Goal: Information Seeking & Learning: Understand process/instructions

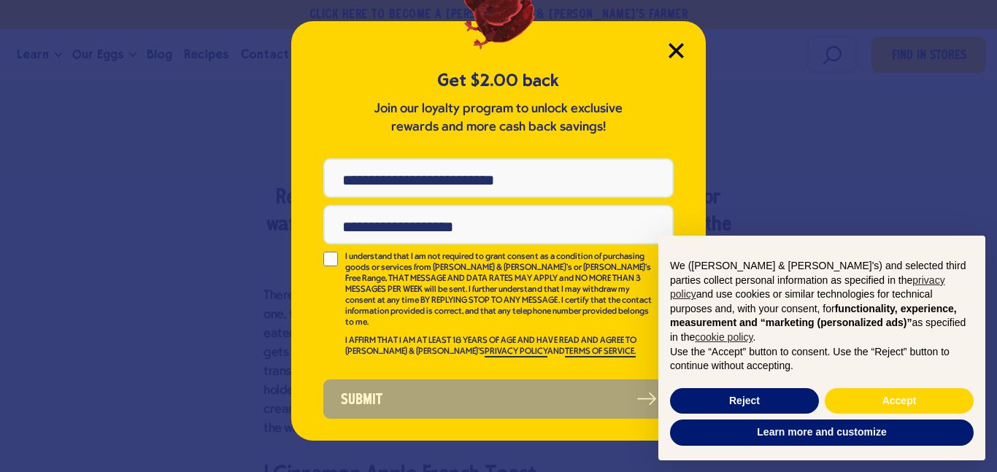
click at [672, 52] on icon "Close Modal" at bounding box center [676, 50] width 15 height 15
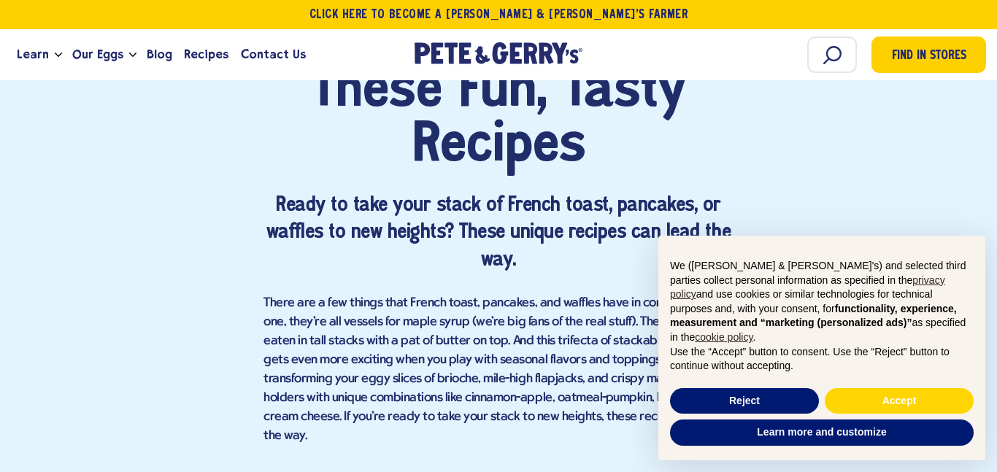
scroll to position [1014, 0]
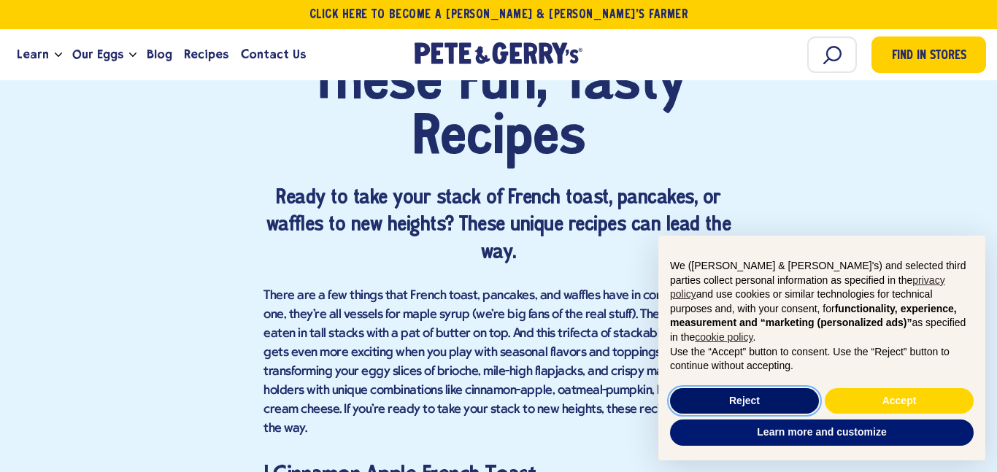
click at [740, 399] on button "Reject" at bounding box center [744, 401] width 149 height 26
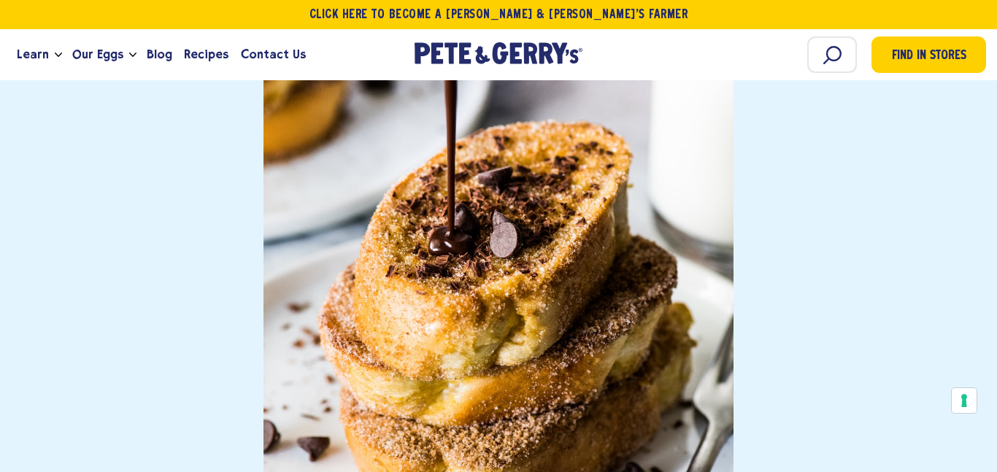
scroll to position [4275, 0]
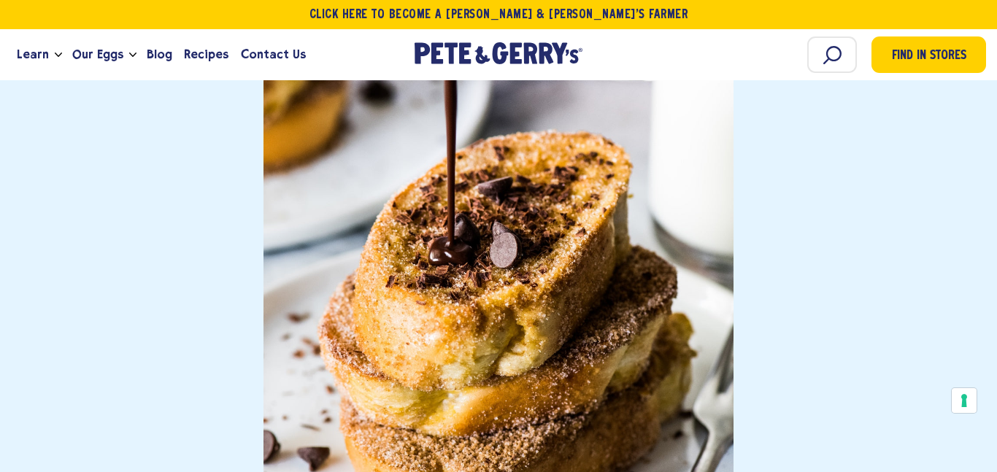
click at [323, 160] on h3 "7. Churro French Toast" at bounding box center [499, 325] width 470 height 673
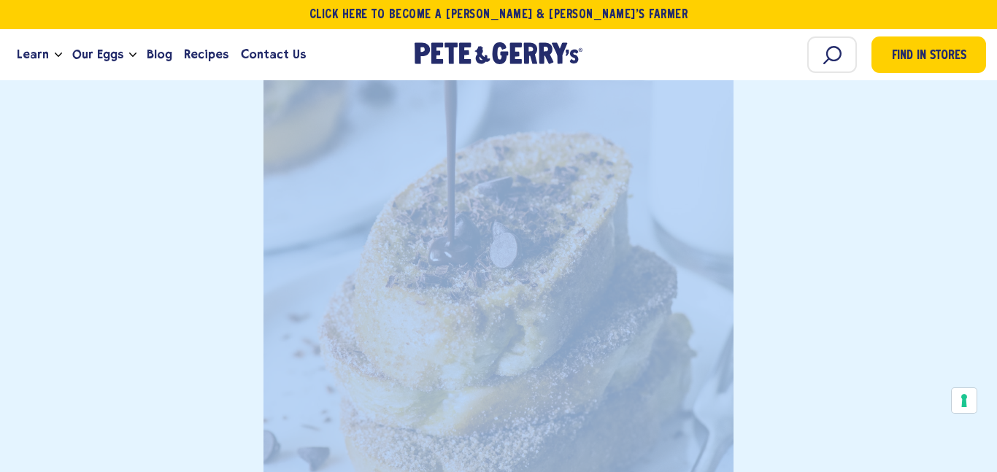
drag, startPoint x: 293, startPoint y: 110, endPoint x: 525, endPoint y: 337, distance: 324.2
click at [525, 337] on h3 "7. Churro French Toast" at bounding box center [499, 325] width 470 height 673
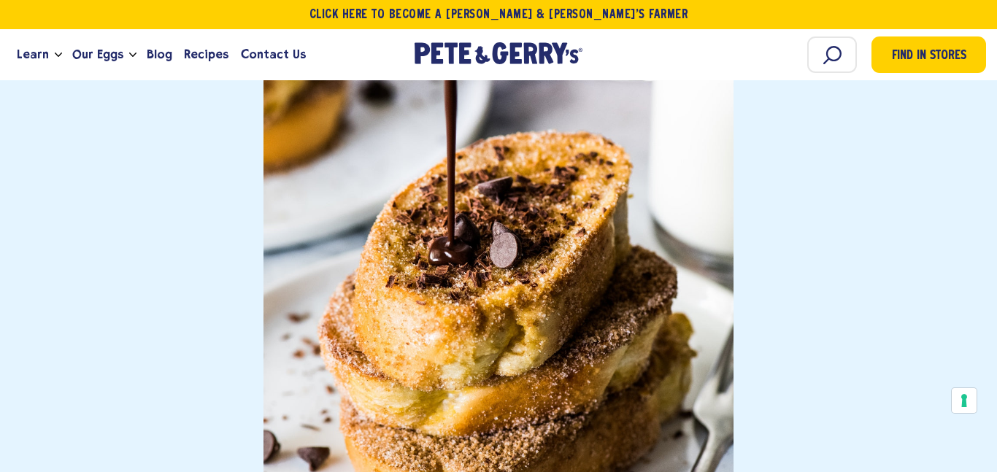
drag, startPoint x: 291, startPoint y: 101, endPoint x: 458, endPoint y: 278, distance: 242.7
click at [458, 278] on h3 "7. Churro French Toast" at bounding box center [499, 325] width 470 height 673
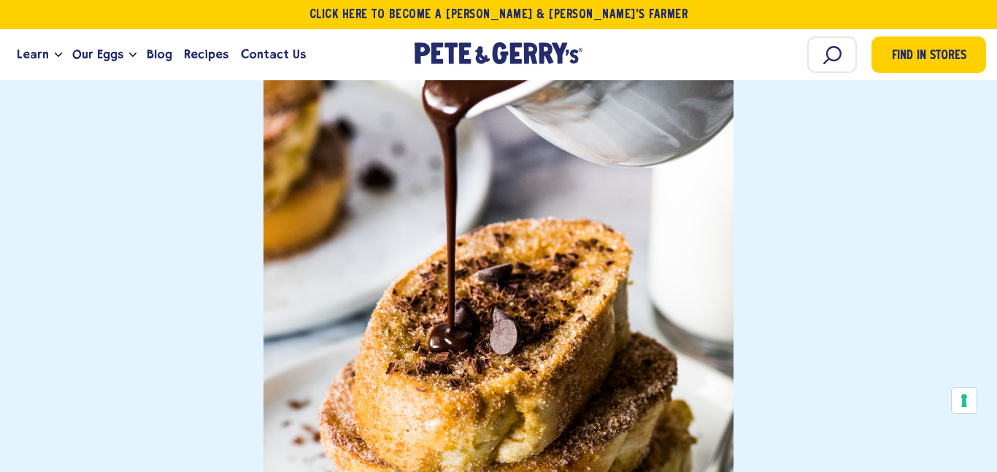
scroll to position [4182, 0]
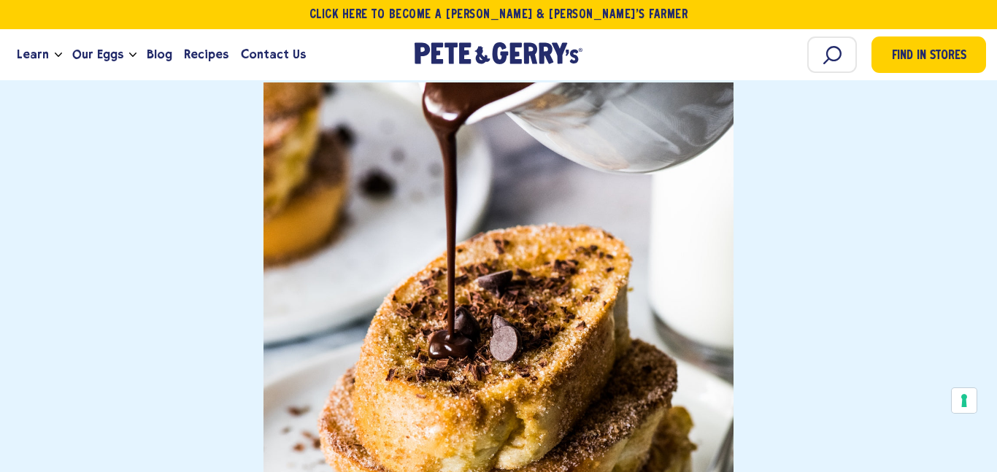
click at [369, 166] on h3 "7. Churro French Toast" at bounding box center [499, 418] width 470 height 673
click at [301, 207] on h3 "7. Churro French Toast" at bounding box center [499, 418] width 470 height 673
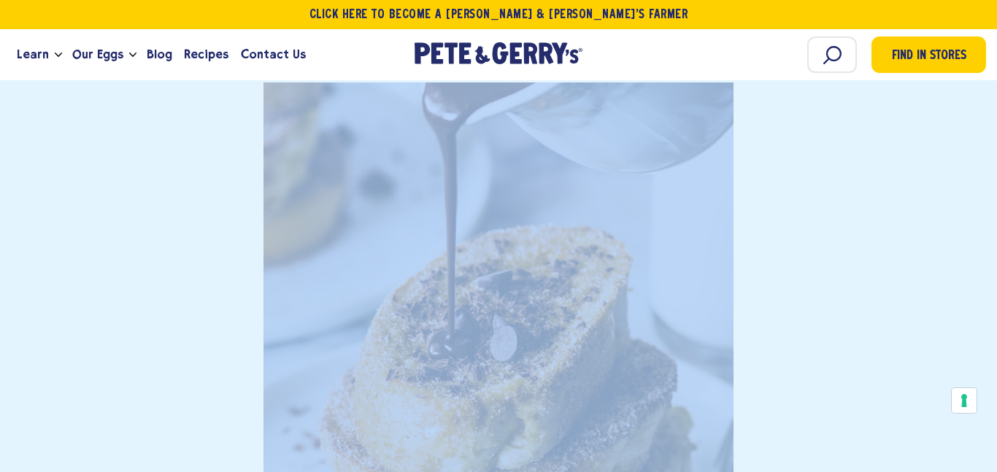
drag, startPoint x: 278, startPoint y: 99, endPoint x: 523, endPoint y: 282, distance: 306.1
click at [523, 282] on h3 "7. Churro French Toast" at bounding box center [499, 418] width 470 height 673
click at [700, 175] on h3 "7. Churro French Toast" at bounding box center [499, 418] width 470 height 673
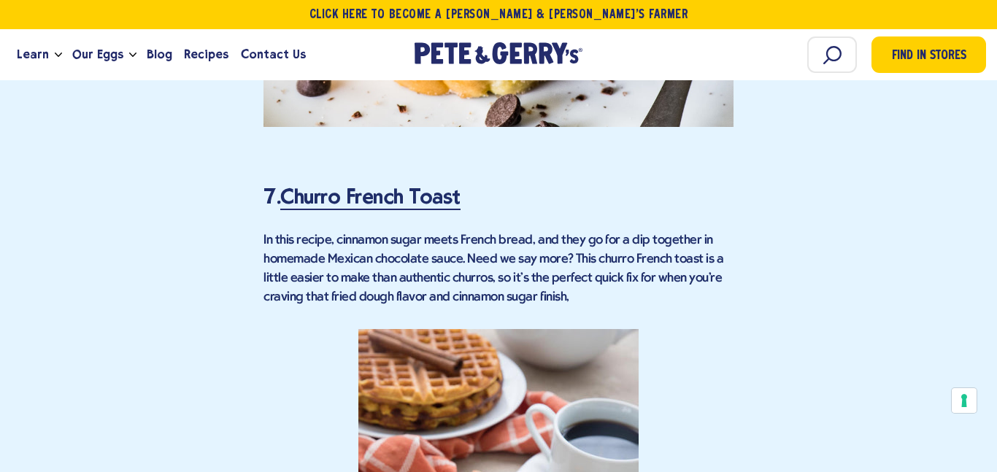
scroll to position [4714, 0]
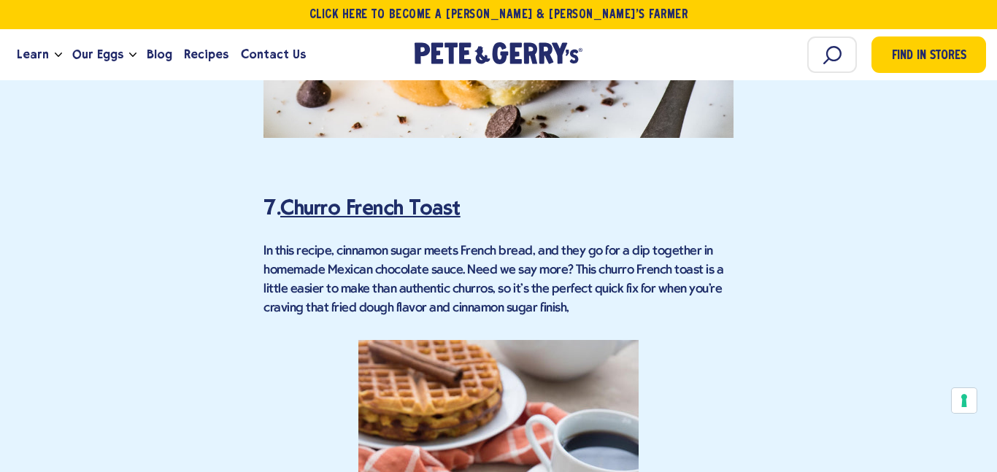
click at [412, 196] on link "Churro French Toast" at bounding box center [370, 209] width 180 height 26
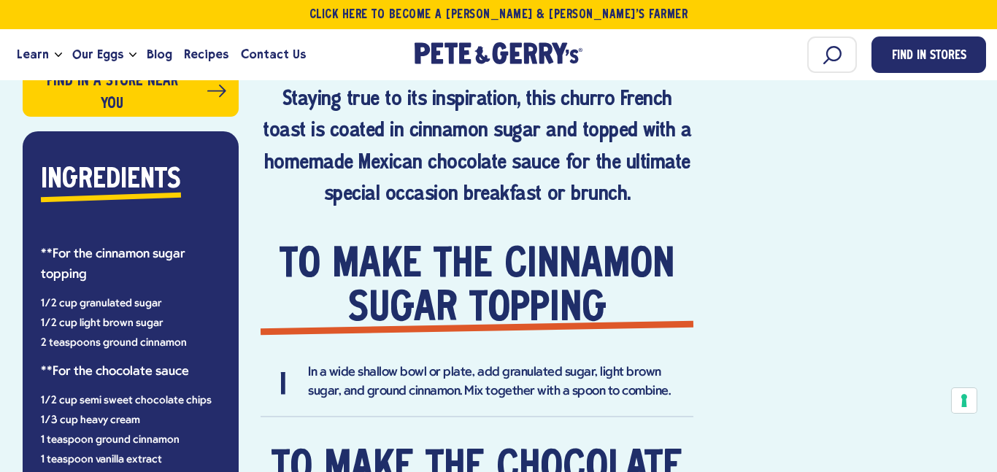
scroll to position [777, 0]
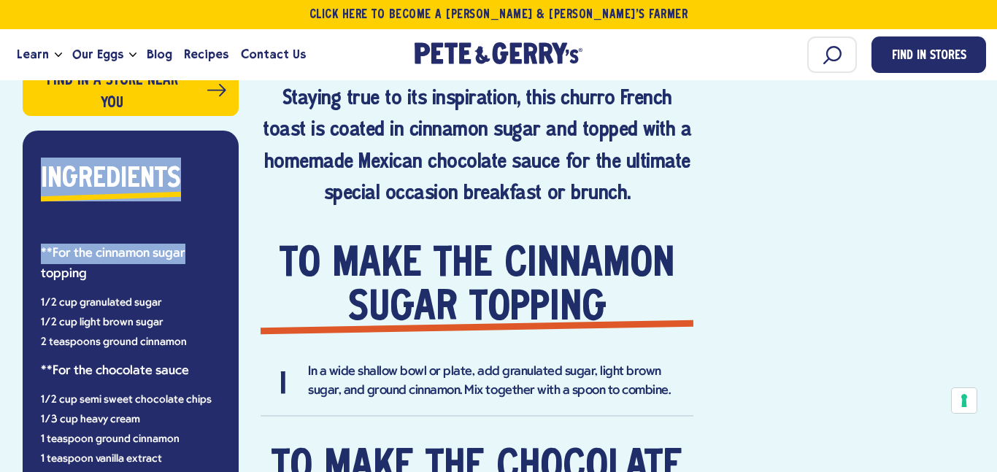
drag, startPoint x: 39, startPoint y: 152, endPoint x: 198, endPoint y: 229, distance: 176.3
click at [198, 229] on div "Ingredients **For the cinnamon sugar topping 1/2 cup granulated sugar 1/2 cup l…" at bounding box center [131, 426] width 216 height 590
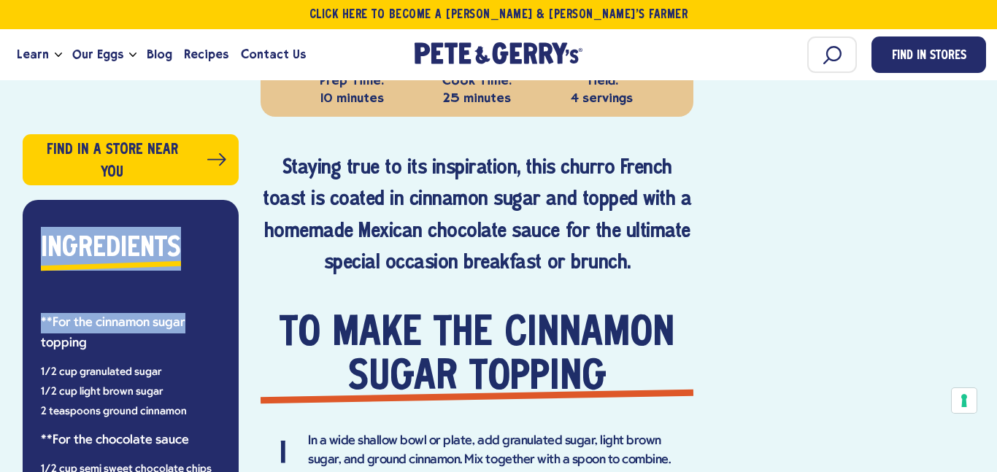
scroll to position [714, 0]
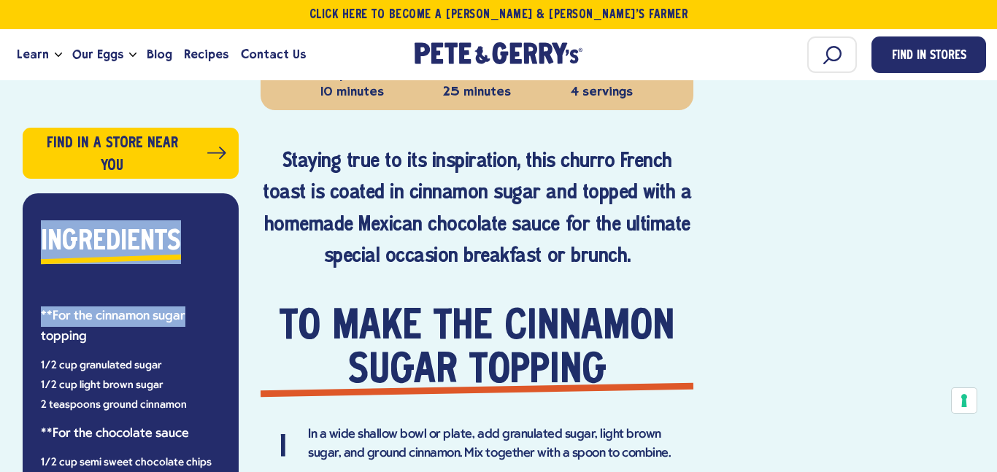
click at [44, 322] on p "**For the cinnamon sugar topping" at bounding box center [131, 327] width 180 height 41
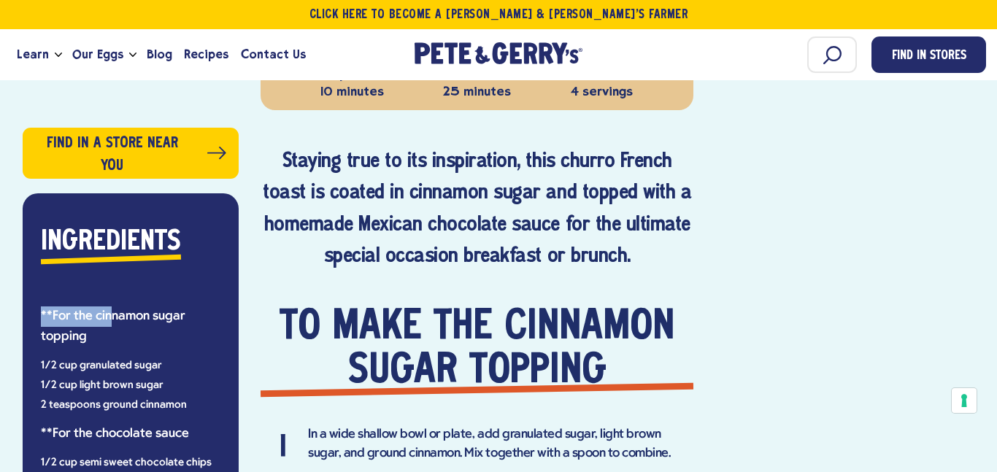
drag, startPoint x: 40, startPoint y: 314, endPoint x: 108, endPoint y: 303, distance: 68.8
click at [108, 307] on p "**For the cinnamon sugar topping" at bounding box center [131, 327] width 180 height 41
click at [87, 315] on p "**For the cinnamon sugar topping" at bounding box center [131, 327] width 180 height 41
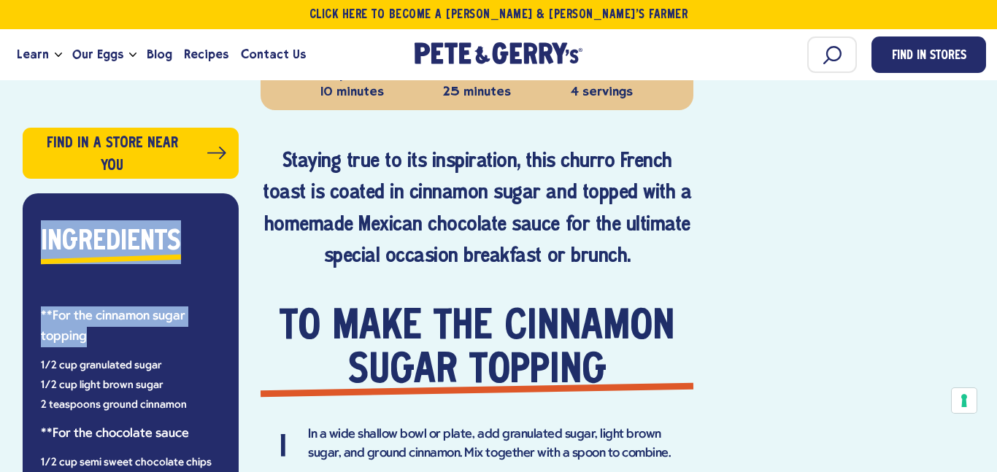
drag, startPoint x: 21, startPoint y: 187, endPoint x: 183, endPoint y: 337, distance: 221.1
click at [183, 337] on aside "Find in a store near you Ingredients **For the cinnamon sugar topping 1/2 cup g…" at bounding box center [131, 455] width 216 height 655
click at [147, 264] on div "Ingredients **For the cinnamon sugar topping 1/2 cup granulated sugar 1/2 cup l…" at bounding box center [131, 462] width 194 height 485
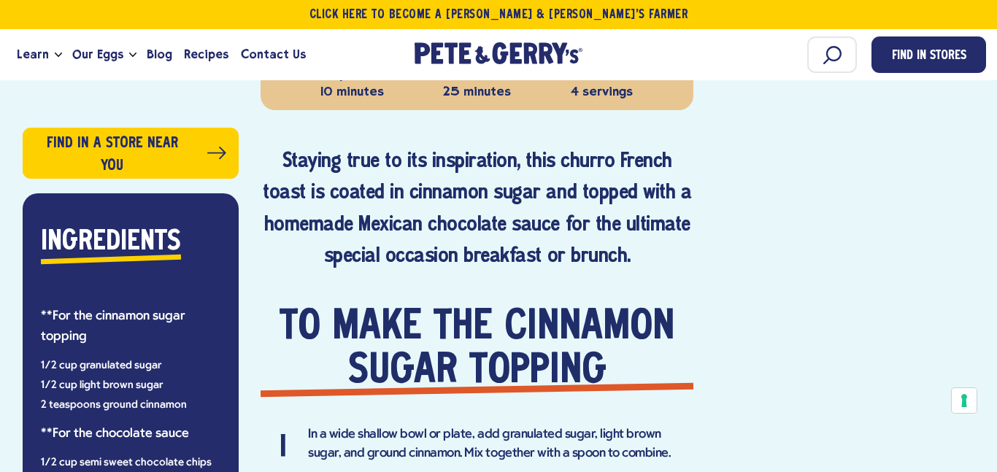
click at [138, 247] on strong "Ingredients" at bounding box center [111, 242] width 140 height 26
click at [139, 253] on h2 "Ingredients" at bounding box center [111, 242] width 140 height 44
click at [155, 263] on div "Ingredients **For the cinnamon sugar topping 1/2 cup granulated sugar 1/2 cup l…" at bounding box center [131, 462] width 194 height 485
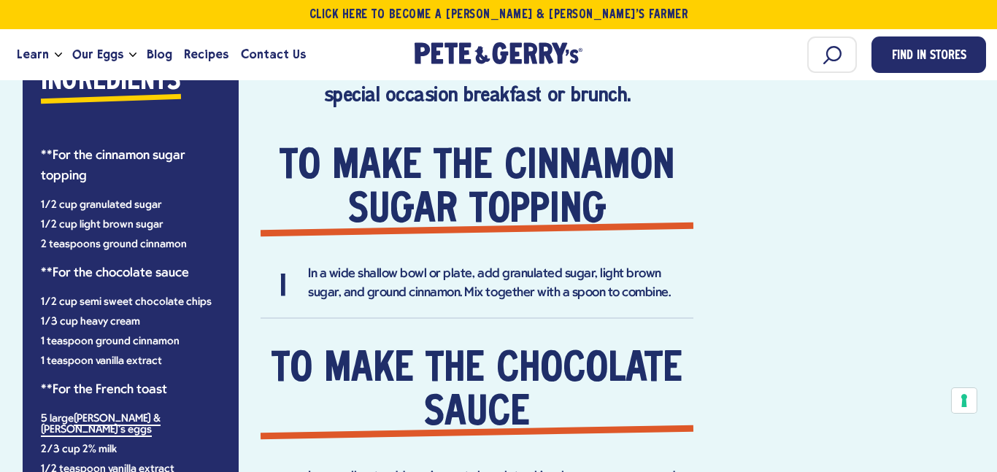
scroll to position [872, 0]
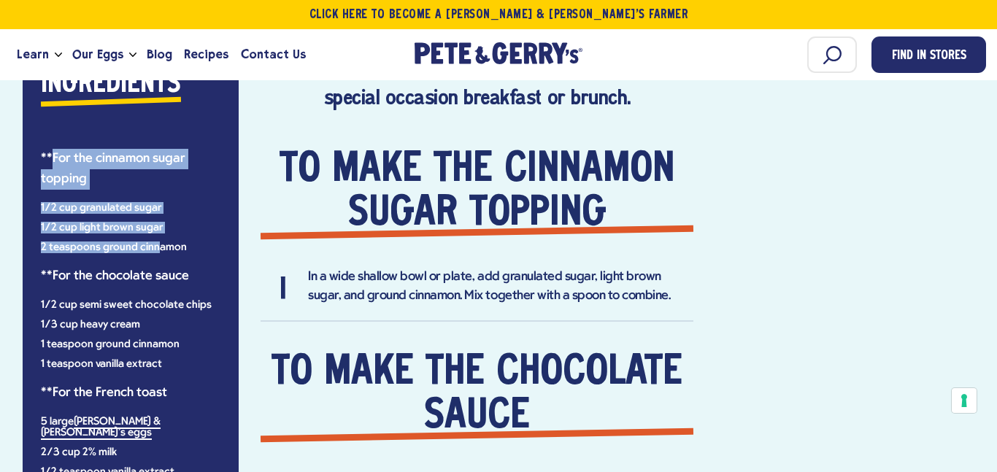
drag, startPoint x: 54, startPoint y: 156, endPoint x: 157, endPoint y: 234, distance: 129.2
click at [157, 234] on div "Ingredients **For the cinnamon sugar topping 1/2 cup granulated sugar 1/2 cup l…" at bounding box center [131, 305] width 194 height 485
click at [157, 234] on ul "1/2 cup granulated sugar 1/2 cup light brown sugar 2 teaspoons ground cinnamon" at bounding box center [131, 228] width 180 height 50
drag, startPoint x: 46, startPoint y: 201, endPoint x: 164, endPoint y: 244, distance: 124.9
click at [164, 244] on ul "1/2 cup granulated sugar 1/2 cup light brown sugar 2 teaspoons ground cinnamon" at bounding box center [131, 228] width 180 height 50
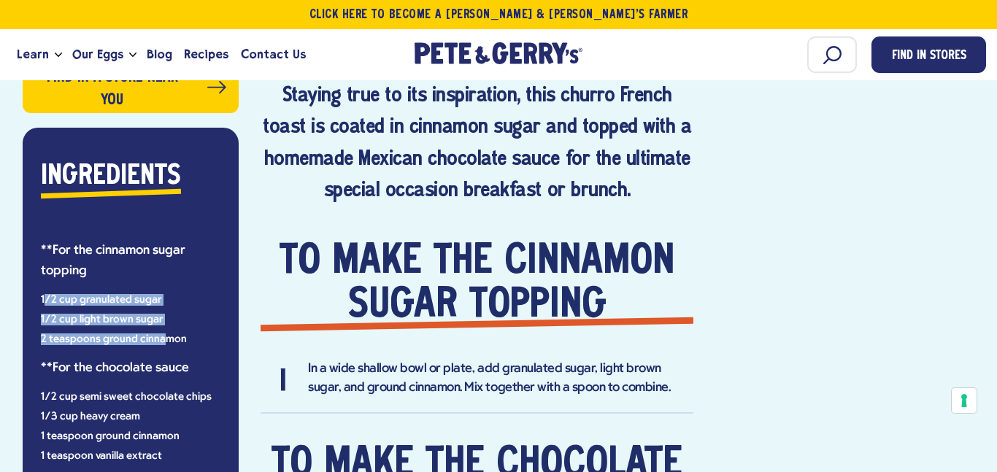
scroll to position [753, 0]
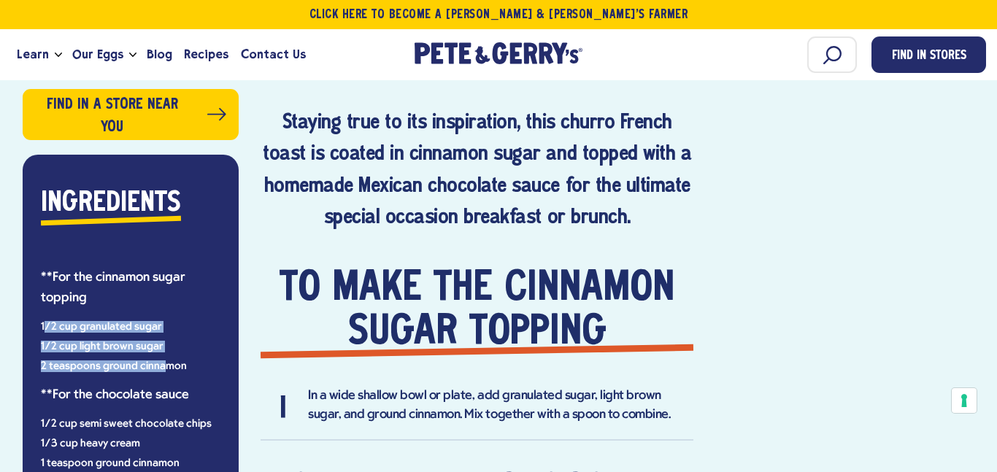
click at [100, 213] on h2 "Ingredients" at bounding box center [111, 204] width 140 height 44
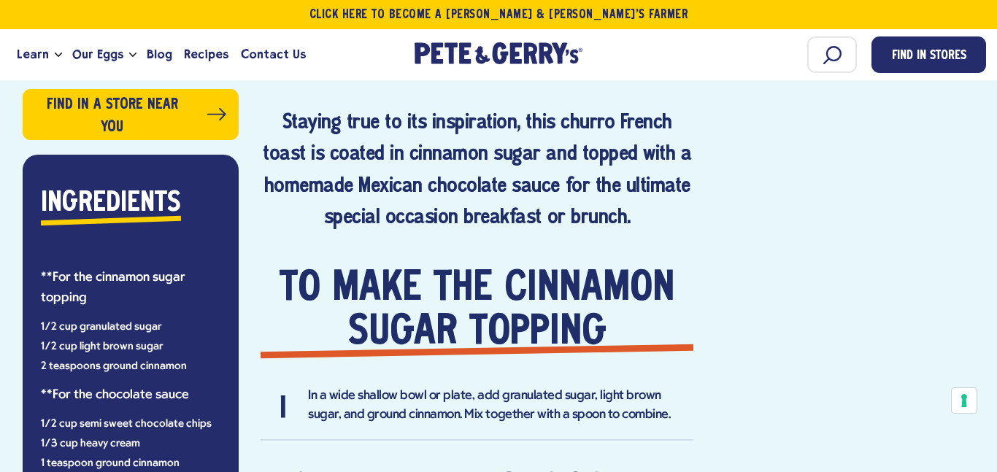
click at [100, 213] on h2 "Ingredients" at bounding box center [111, 204] width 140 height 44
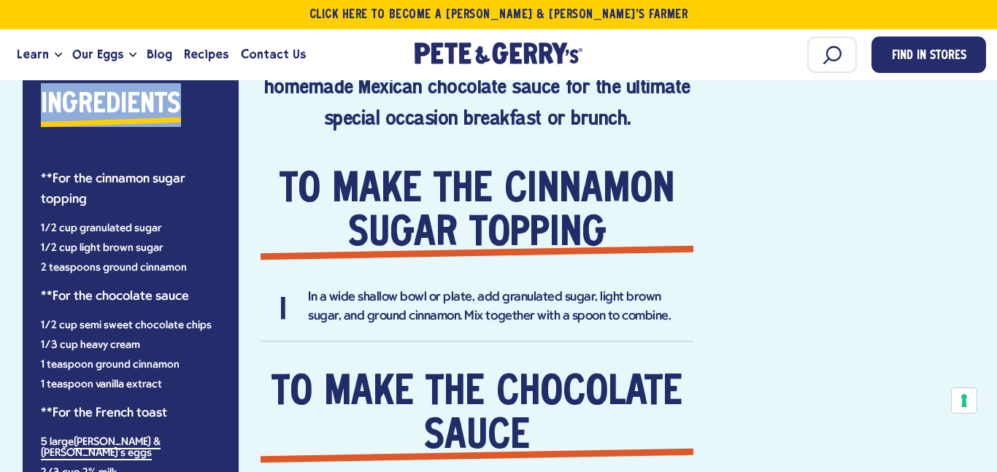
scroll to position [850, 0]
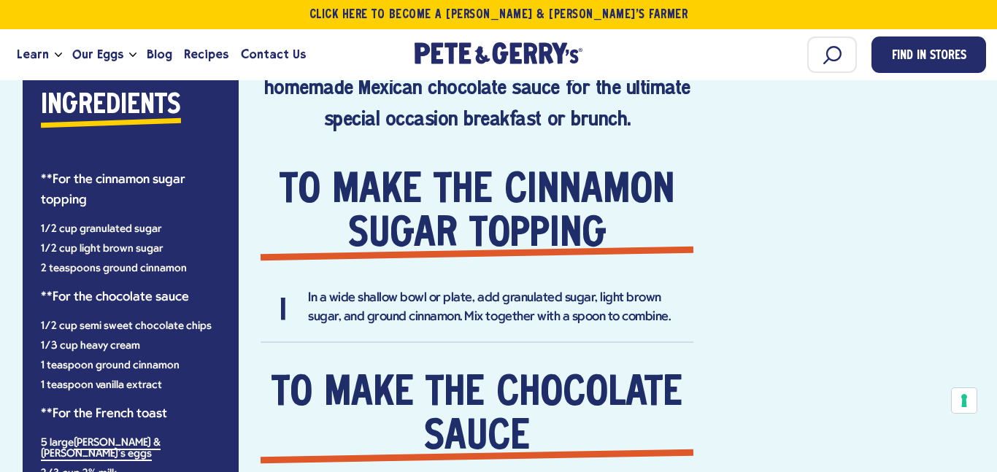
drag, startPoint x: 42, startPoint y: 226, endPoint x: 375, endPoint y: 299, distance: 340.8
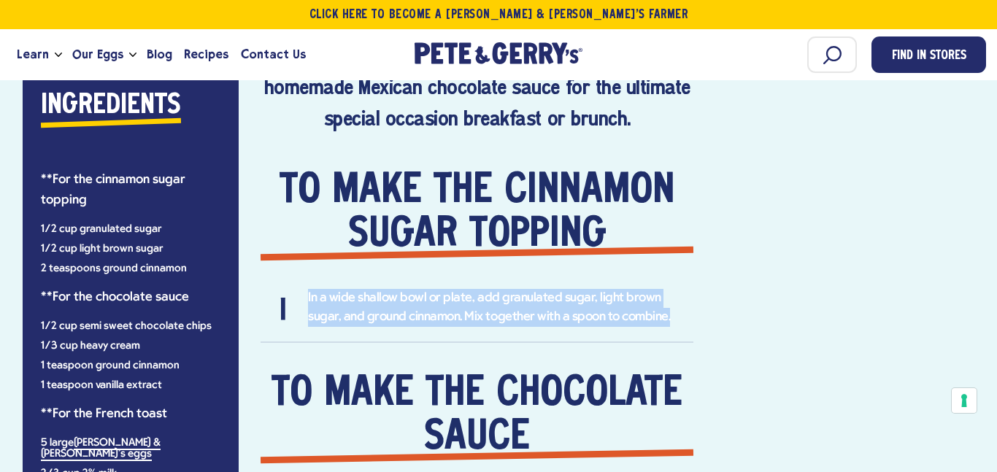
drag, startPoint x: 308, startPoint y: 299, endPoint x: 657, endPoint y: 325, distance: 349.8
click at [657, 325] on li "In a wide shallow bowl or plate, add granulated sugar, light brown sugar, and g…" at bounding box center [477, 316] width 433 height 54
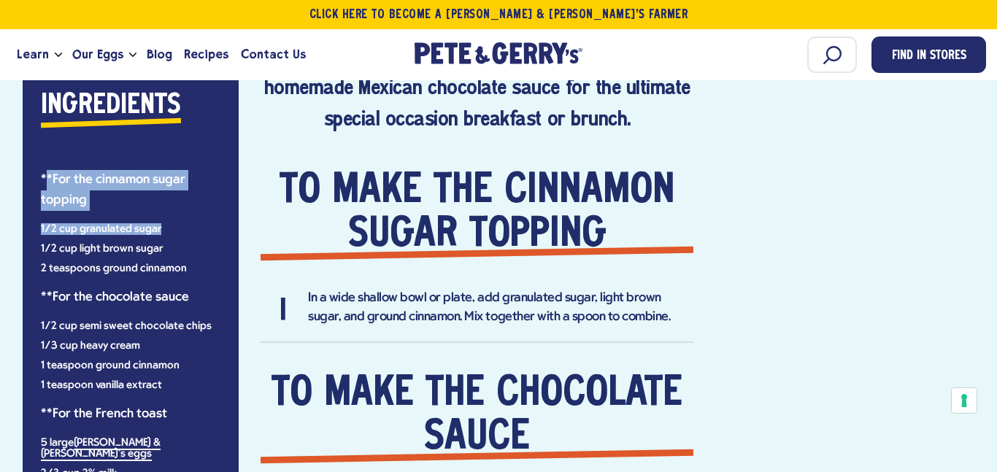
drag, startPoint x: 47, startPoint y: 177, endPoint x: 202, endPoint y: 227, distance: 162.7
click at [202, 227] on div "Ingredients **For the cinnamon sugar topping 1/2 cup granulated sugar 1/2 cup l…" at bounding box center [131, 326] width 194 height 485
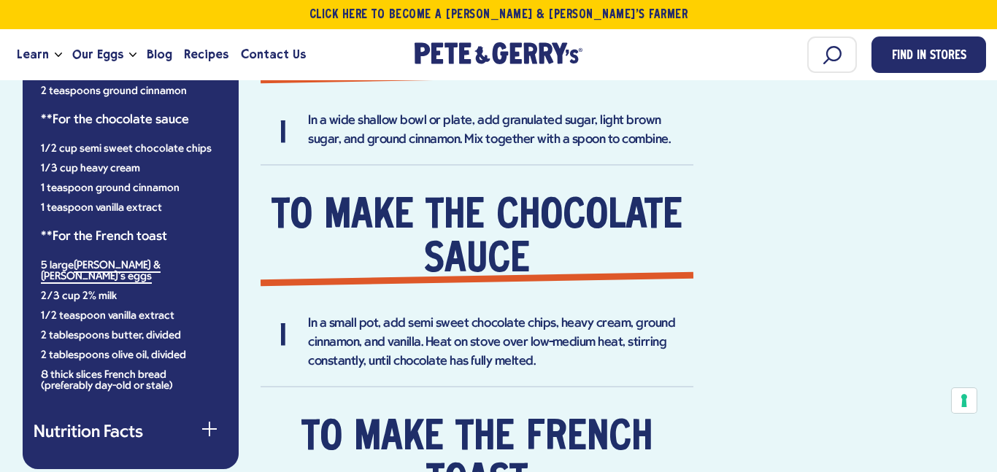
scroll to position [1027, 0]
